Goal: Transaction & Acquisition: Book appointment/travel/reservation

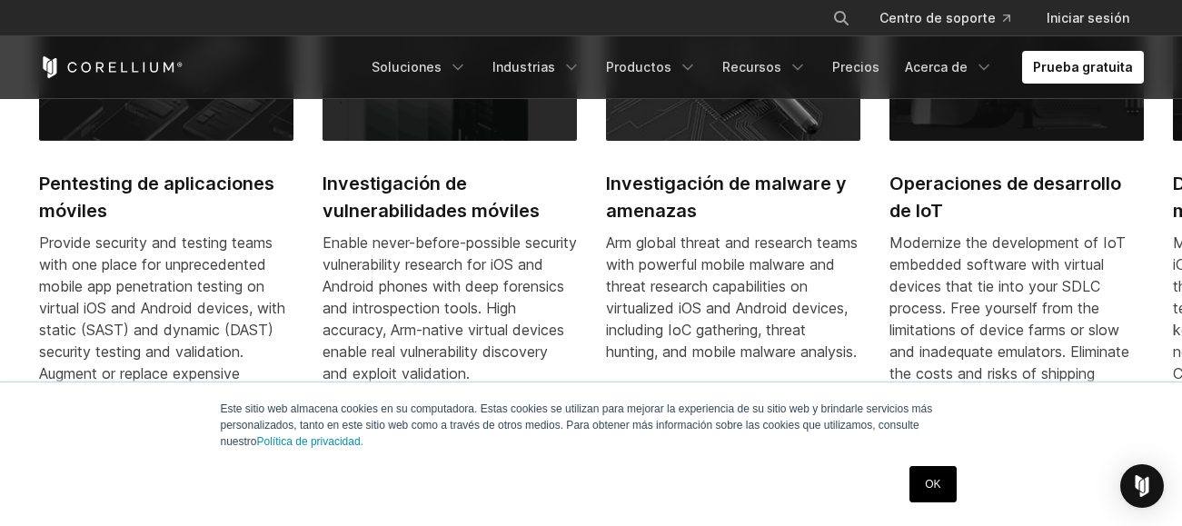
scroll to position [771, 0]
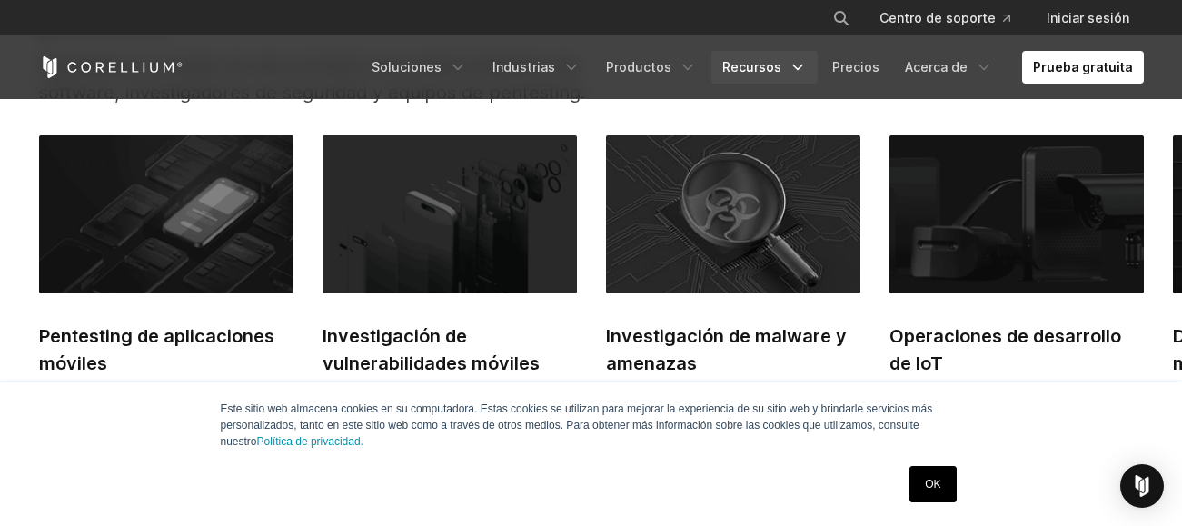
click at [803, 59] on icon "Navigation Menu" at bounding box center [797, 67] width 18 height 18
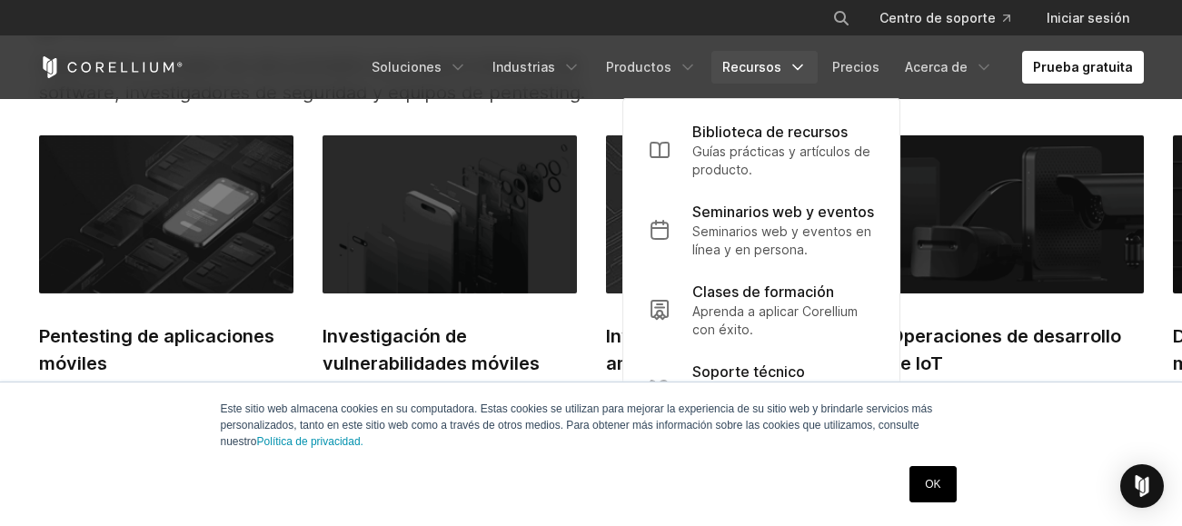
click at [803, 59] on icon "Navigation Menu" at bounding box center [797, 67] width 18 height 18
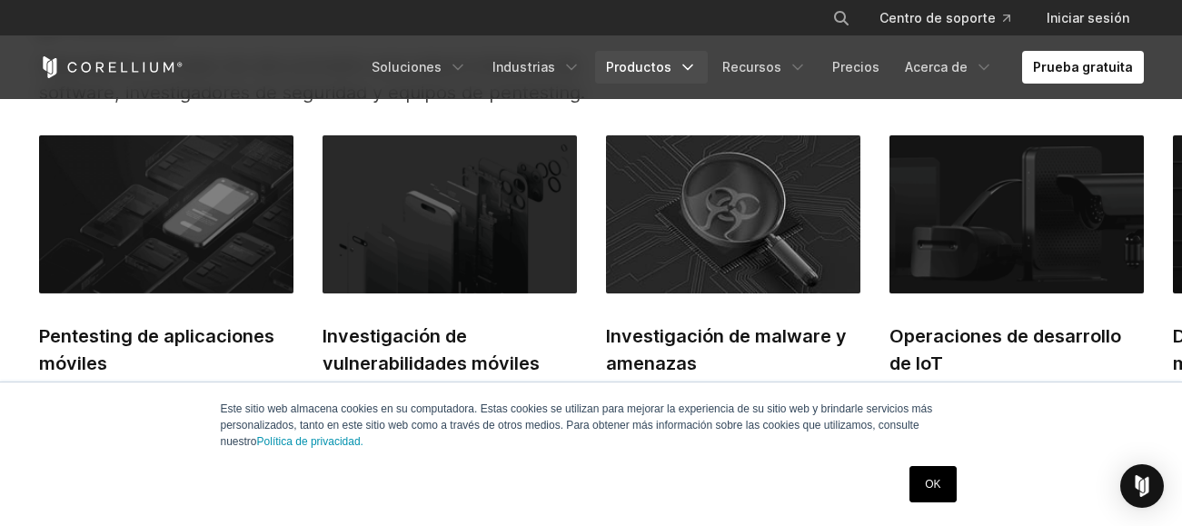
click at [693, 58] on icon "Navigation Menu" at bounding box center [687, 67] width 18 height 18
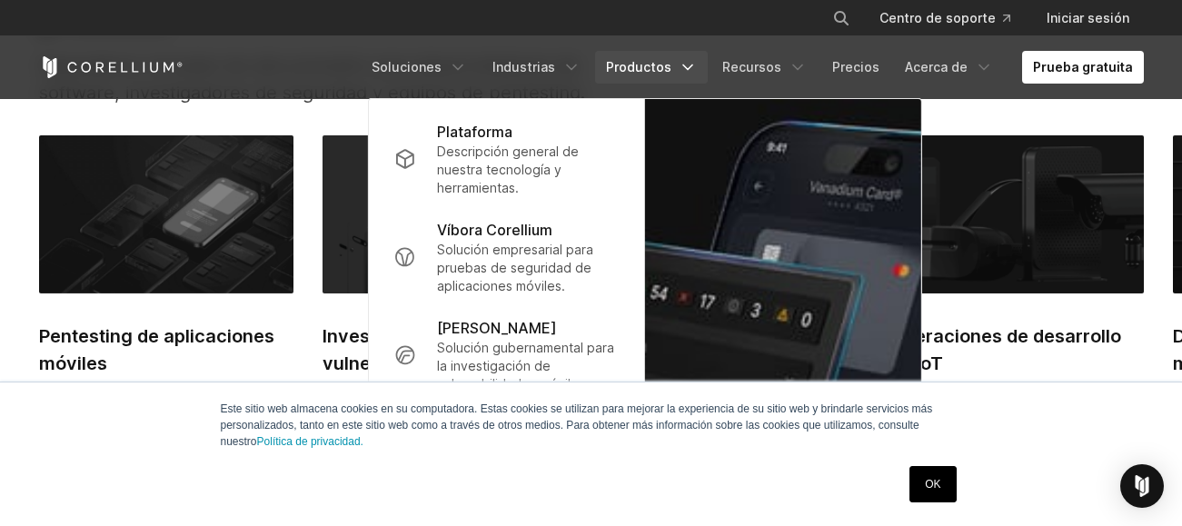
click at [683, 64] on link "Productos" at bounding box center [651, 67] width 113 height 33
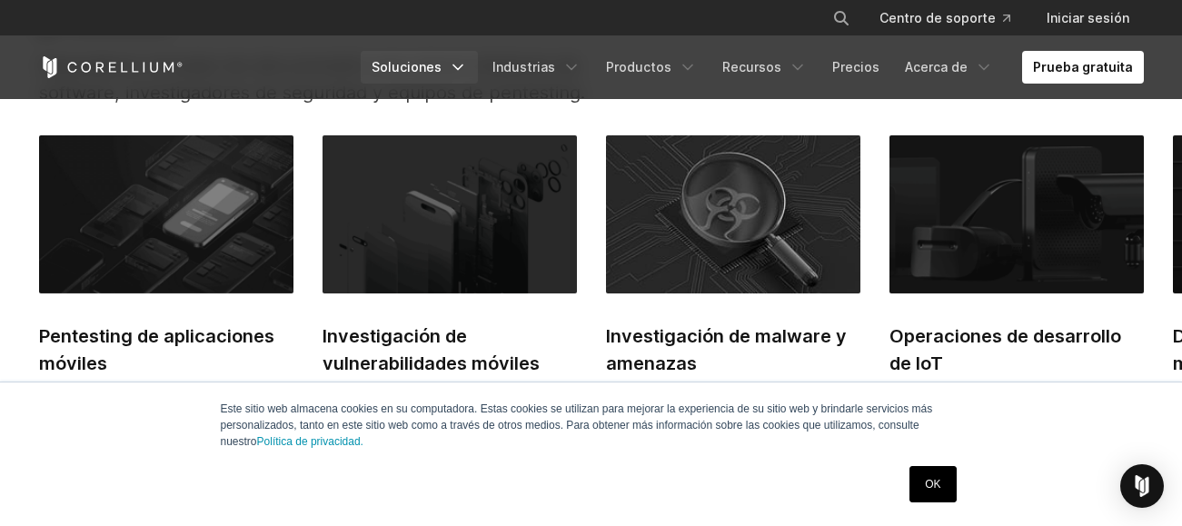
click at [460, 66] on link "Soluciones" at bounding box center [419, 67] width 117 height 33
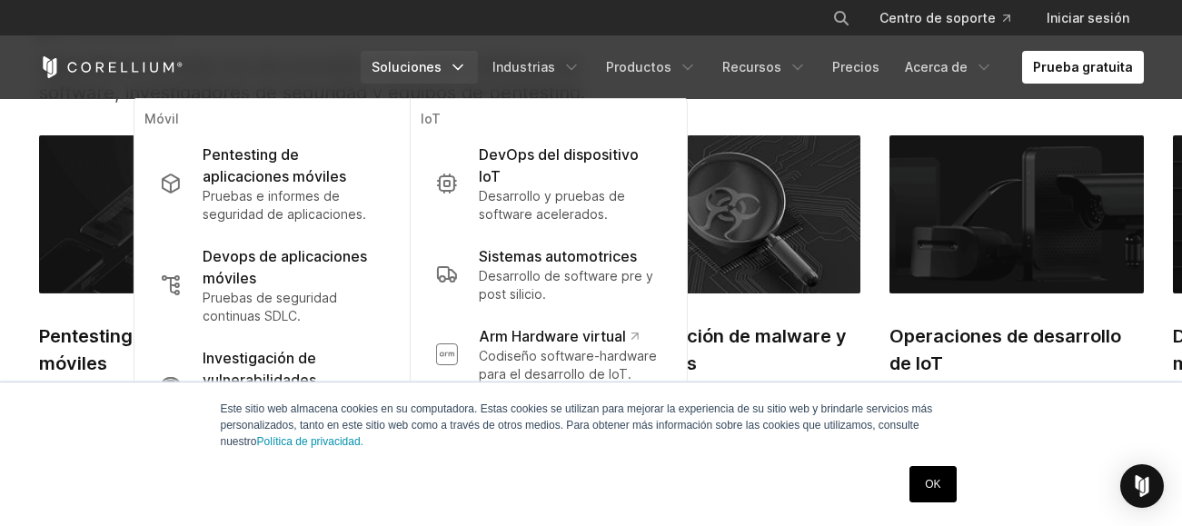
click at [460, 66] on link "Soluciones" at bounding box center [419, 67] width 117 height 33
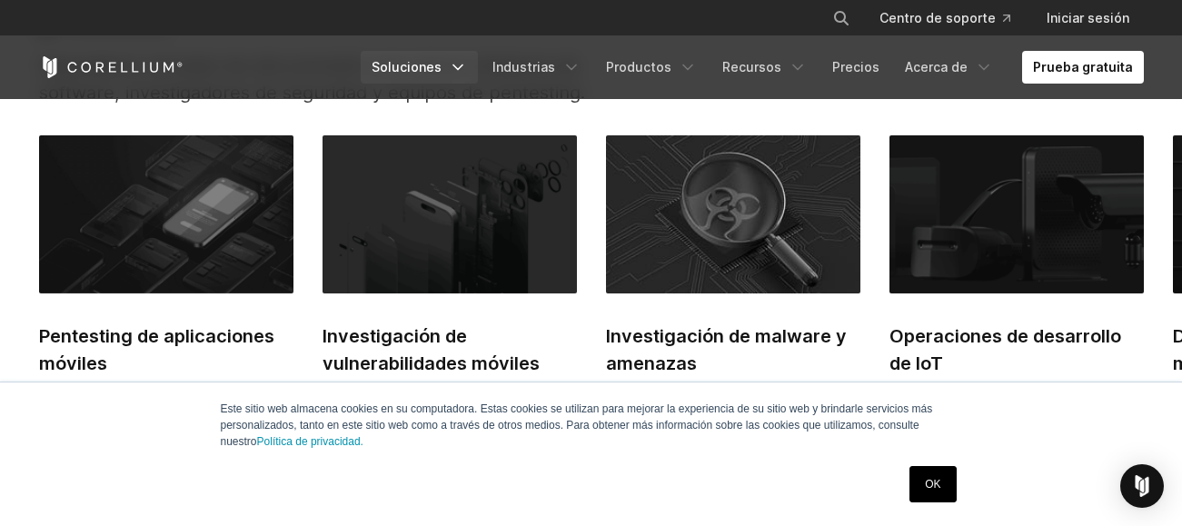
click at [460, 66] on link "Soluciones" at bounding box center [419, 67] width 117 height 33
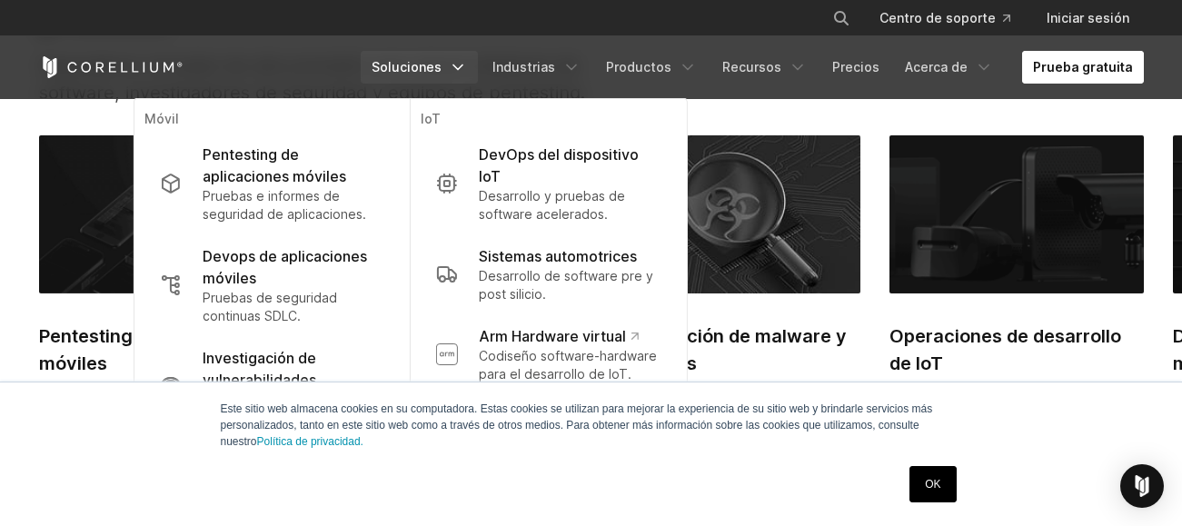
click at [1056, 62] on link "Prueba gratuita" at bounding box center [1083, 67] width 122 height 33
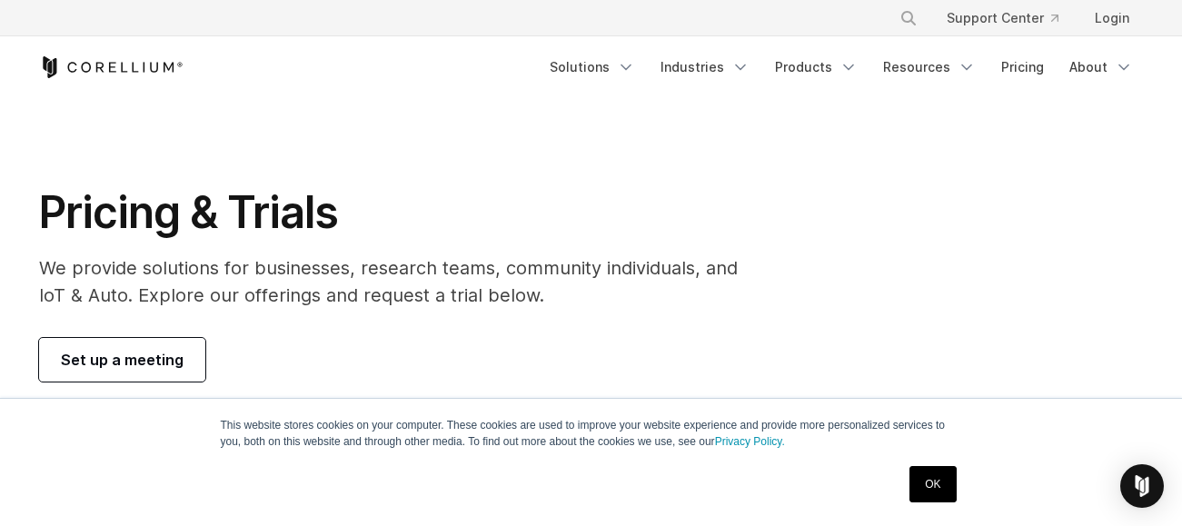
click at [115, 345] on link "Set up a meeting" at bounding box center [122, 360] width 166 height 44
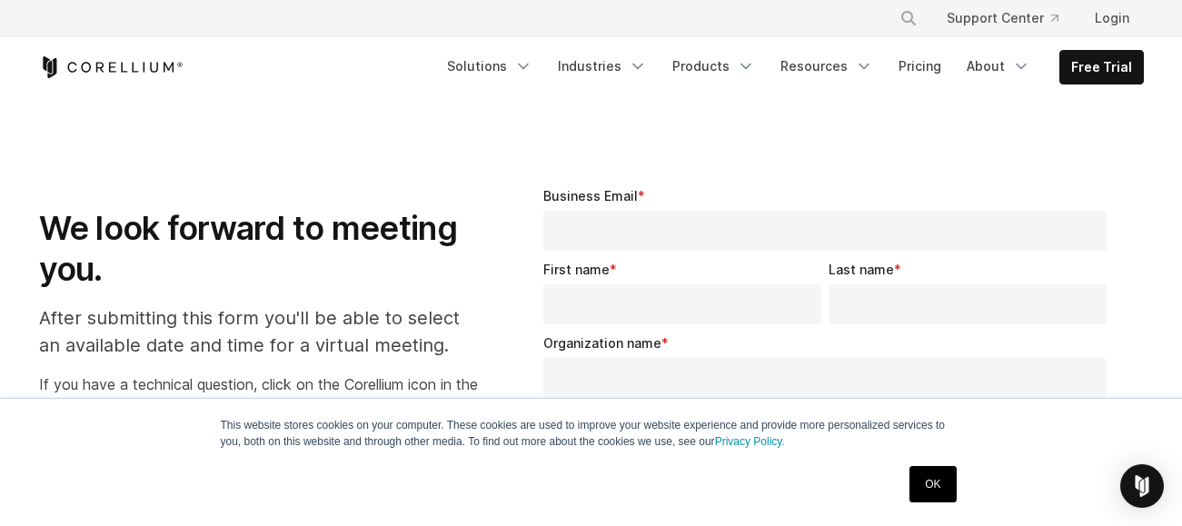
select select "**"
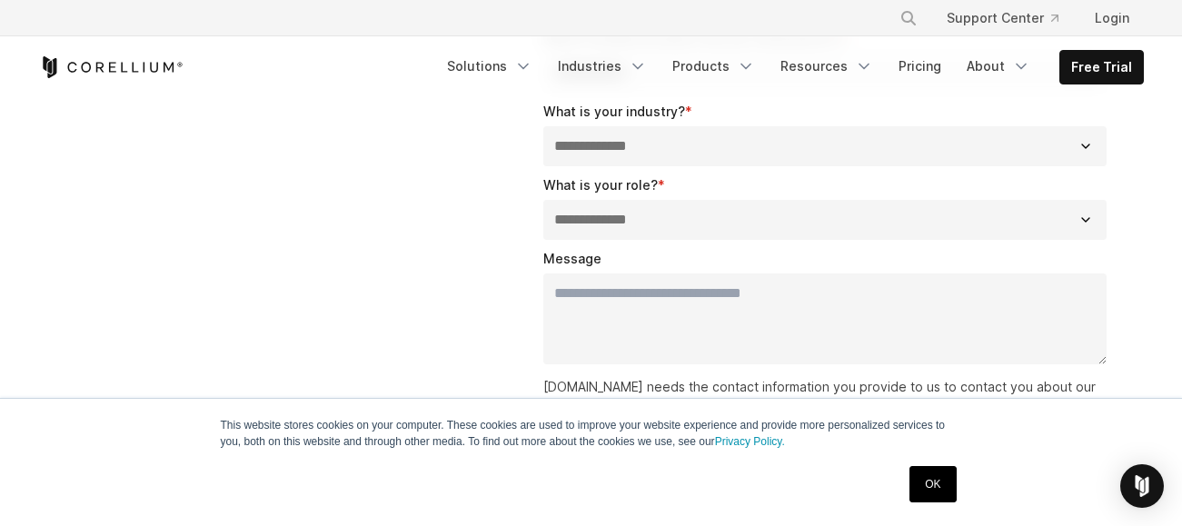
scroll to position [401, 0]
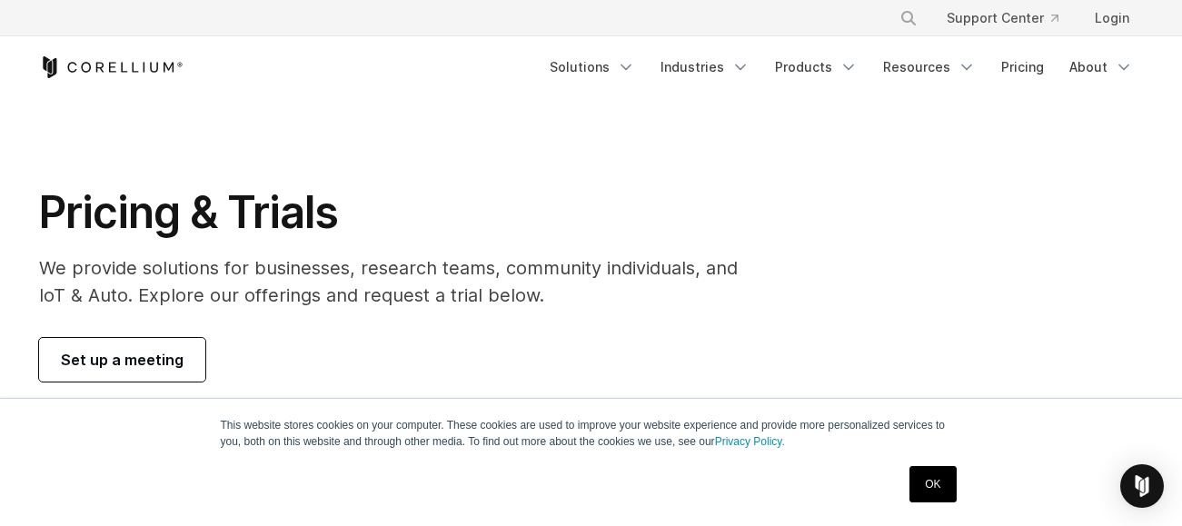
drag, startPoint x: 0, startPoint y: 0, endPoint x: 126, endPoint y: 122, distance: 175.3
click at [126, 122] on section "Pricing & Trials We provide solutions for businesses, research teams, community…" at bounding box center [591, 283] width 1182 height 371
